Goal: Navigation & Orientation: Find specific page/section

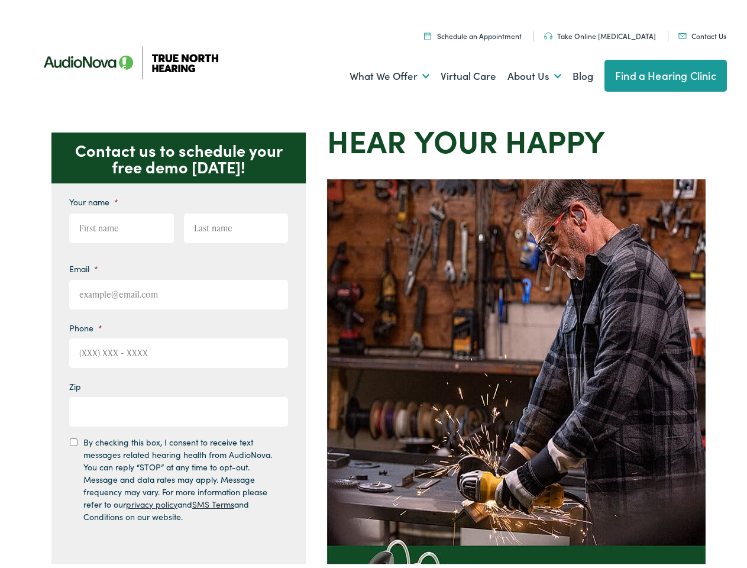
click at [373, 284] on img at bounding box center [516, 442] width 378 height 532
click at [378, 73] on link "What We Offer" at bounding box center [389, 73] width 80 height 44
click at [521, 73] on link "About Us" at bounding box center [534, 73] width 54 height 44
